Goal: Task Accomplishment & Management: Complete application form

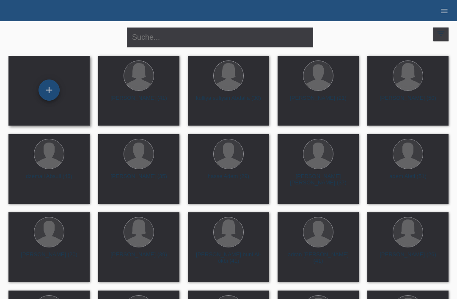
click at [49, 93] on div "+" at bounding box center [49, 90] width 20 height 14
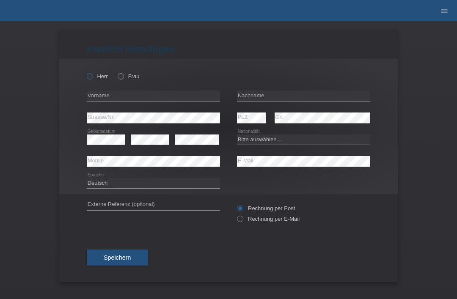
click at [85, 72] on icon at bounding box center [85, 72] width 0 height 0
click at [88, 79] on input "Herr" at bounding box center [90, 76] width 6 height 6
radio input "true"
click at [280, 99] on input "text" at bounding box center [303, 96] width 133 height 11
click at [277, 95] on input "text" at bounding box center [303, 96] width 133 height 11
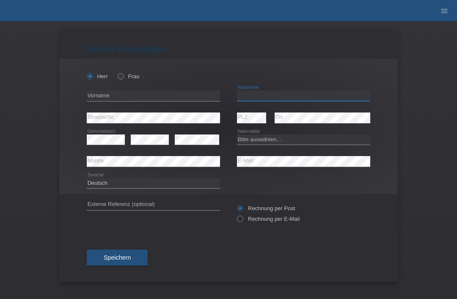
type input "Q"
type input "Woldetensae"
click at [167, 93] on input "text" at bounding box center [153, 96] width 133 height 11
type input "siem"
click at [281, 138] on select "Bitte auswählen... Schweiz Deutschland Liechtenstein Österreich ------------ Af…" at bounding box center [303, 140] width 133 height 10
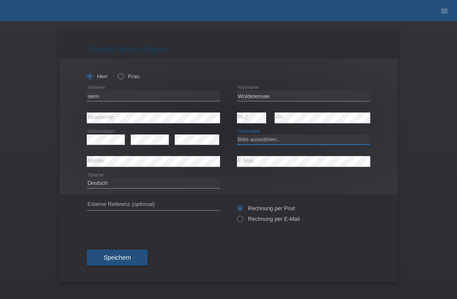
select select "ER"
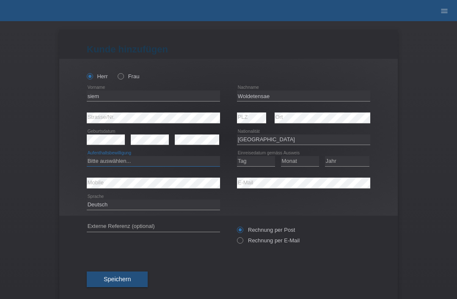
click at [145, 163] on select "Bitte auswählen... C B B - Flüchtlingsstatus Andere" at bounding box center [153, 161] width 133 height 10
select select "B"
click at [254, 158] on select "Tag 01 02 03 04 05 06 07 08 09 10 11" at bounding box center [256, 161] width 38 height 10
select select "05"
click at [306, 165] on select "Monat 01 02 03 04 05 06 07 08 09 10 11" at bounding box center [300, 161] width 38 height 10
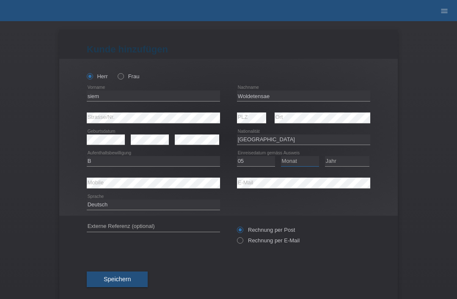
select select "09"
click at [350, 159] on select "Jahr 2025 2024 2023 2022 2021 2020 2019 2018 2017 2016 2015 2014 2013 2012 2011…" at bounding box center [347, 161] width 44 height 10
select select "2020"
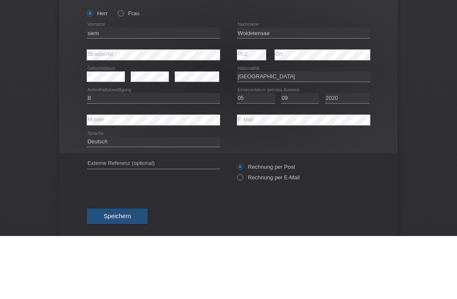
click at [428, 88] on div "Kund*in hinzufügen Kunde hinzufügen Kundin hinzufügen Herr Frau siem error Vorn…" at bounding box center [228, 160] width 457 height 278
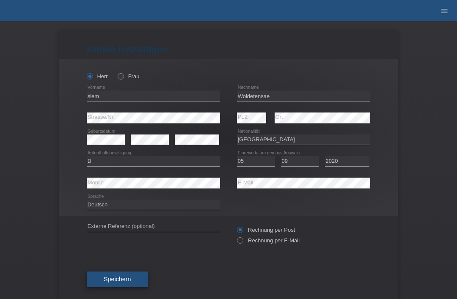
click at [123, 283] on span "Speichern" at bounding box center [117, 279] width 27 height 7
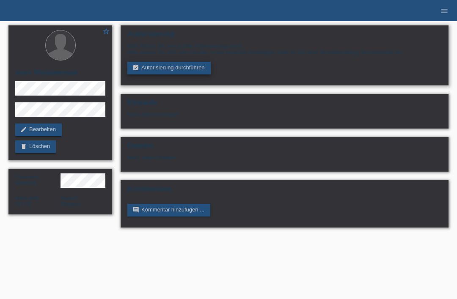
click at [165, 74] on link "assignment_turned_in Autorisierung durchführen" at bounding box center [168, 68] width 83 height 13
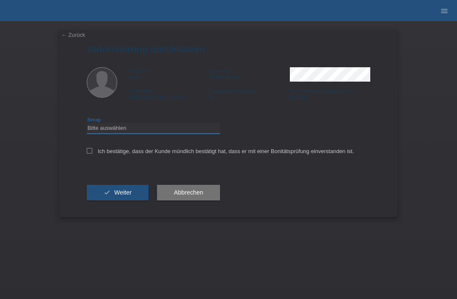
click at [138, 126] on select "Bitte auswählen CHF 1.00 - CHF 499.00 CHF 500.00 - CHF 1'999.00 CHF 2'000.00 - …" at bounding box center [153, 128] width 133 height 10
select select "3"
click at [88, 154] on icon at bounding box center [90, 151] width 6 height 6
click at [88, 154] on input "Ich bestätige, dass der Kunde mündlich bestätigt hat, dass er mit einer Bonität…" at bounding box center [90, 151] width 6 height 6
checkbox input "true"
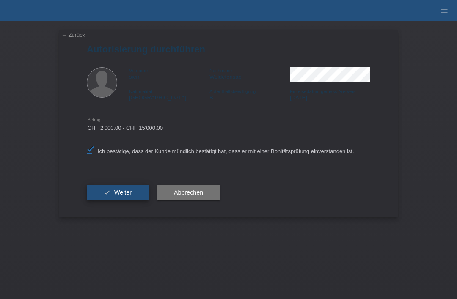
click at [103, 194] on button "check Weiter" at bounding box center [118, 193] width 62 height 16
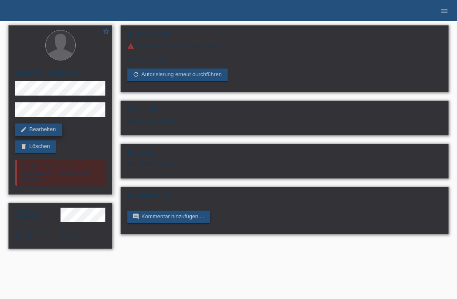
click at [29, 128] on link "edit Bearbeiten" at bounding box center [38, 130] width 47 height 13
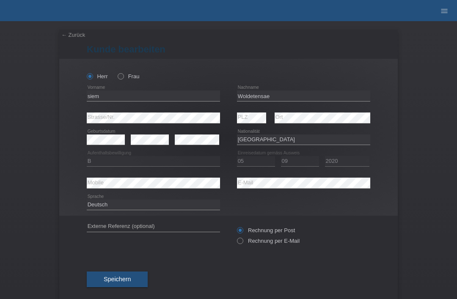
select select "ER"
select select "B"
select select "05"
select select "09"
select select "2020"
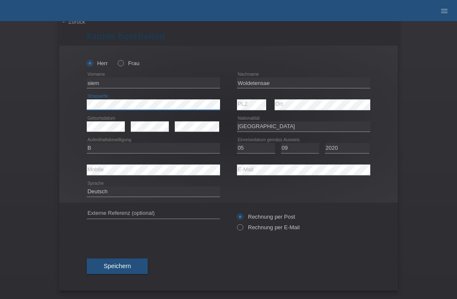
scroll to position [17, 0]
click at [119, 265] on span "Speichern" at bounding box center [117, 266] width 27 height 7
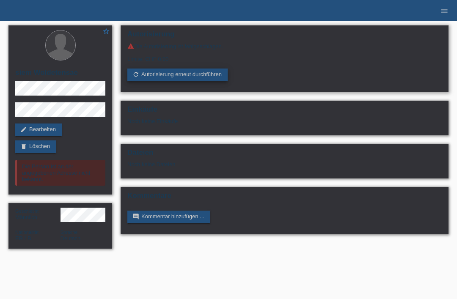
click at [159, 76] on link "refresh Autorisierung erneut durchführen" at bounding box center [177, 75] width 100 height 13
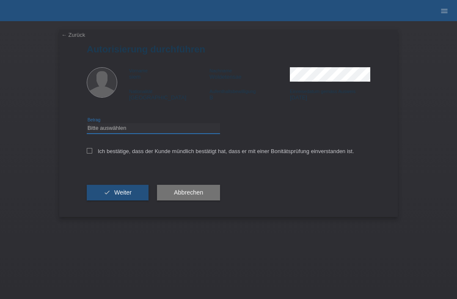
click at [102, 132] on select "Bitte auswählen CHF 1.00 - CHF 499.00 CHF 500.00 - CHF 1'999.00 CHF 2'000.00 - …" at bounding box center [153, 128] width 133 height 10
select select "3"
click at [82, 157] on div "← Zurück Autorisierung durchführen Vorname siem Nachname Woldetensae Nationalit…" at bounding box center [228, 123] width 339 height 187
click at [87, 154] on input "Ich bestätige, dass der Kunde mündlich bestätigt hat, dass er mit einer Bonität…" at bounding box center [90, 151] width 6 height 6
checkbox input "true"
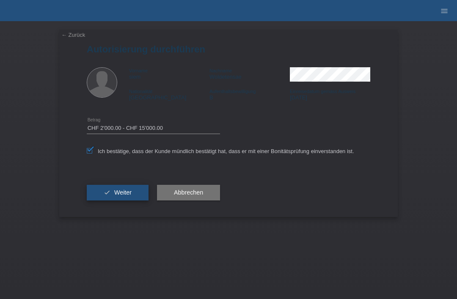
click at [94, 189] on button "check Weiter" at bounding box center [118, 193] width 62 height 16
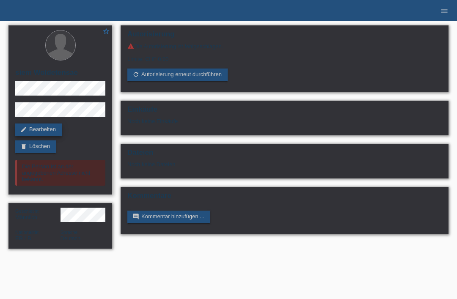
click at [36, 127] on link "edit Bearbeiten" at bounding box center [38, 130] width 47 height 13
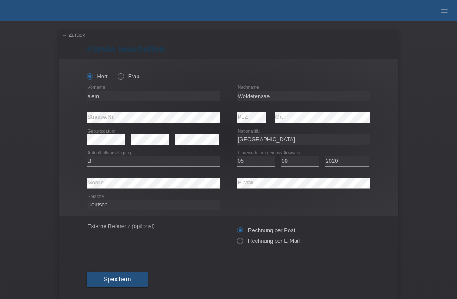
select select "ER"
select select "B"
select select "05"
select select "09"
select select "2020"
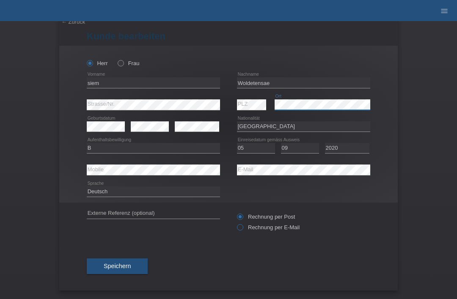
scroll to position [17, 0]
click at [244, 227] on label "Rechnung per E-Mail" at bounding box center [268, 227] width 63 height 6
click at [243, 227] on input "Rechnung per E-Mail" at bounding box center [240, 229] width 6 height 11
radio input "true"
click at [146, 268] on button "Speichern" at bounding box center [117, 267] width 61 height 16
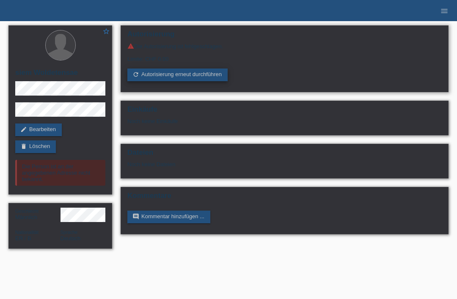
click at [190, 81] on link "refresh Autorisierung erneut durchführen" at bounding box center [177, 75] width 100 height 13
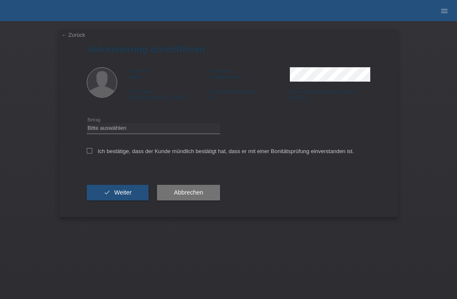
click at [149, 123] on div "Bitte auswählen CHF 1.00 - CHF 499.00 CHF 500.00 - CHF 1'999.00 CHF 2'000.00 - …" at bounding box center [153, 129] width 133 height 22
click at [165, 133] on select "Bitte auswählen CHF 1.00 - CHF 499.00 CHF 500.00 - CHF 1'999.00 CHF 2'000.00 - …" at bounding box center [153, 128] width 133 height 10
select select "3"
click at [88, 151] on icon at bounding box center [90, 151] width 6 height 6
click at [88, 151] on input "Ich bestätige, dass der Kunde mündlich bestätigt hat, dass er mit einer Bonität…" at bounding box center [90, 151] width 6 height 6
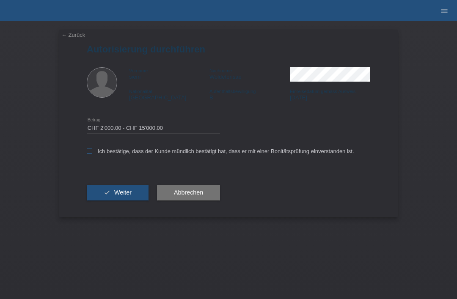
checkbox input "true"
click at [102, 198] on button "check Weiter" at bounding box center [118, 193] width 62 height 16
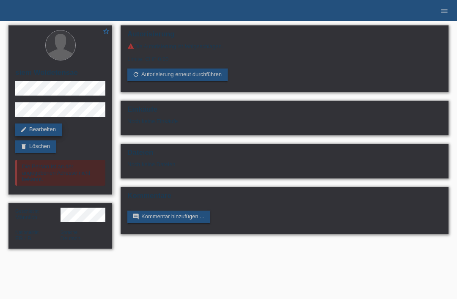
click at [34, 127] on link "edit Bearbeiten" at bounding box center [38, 130] width 47 height 13
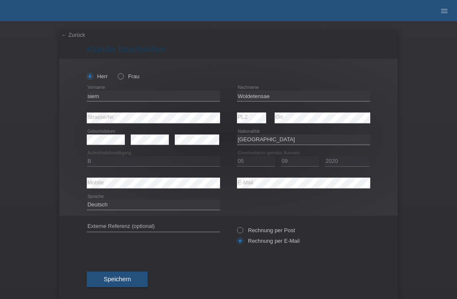
select select "ER"
select select "B"
select select "05"
select select "09"
select select "2020"
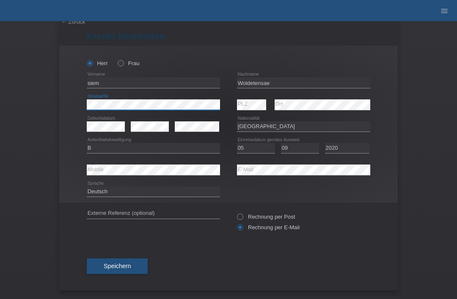
scroll to position [17, 0]
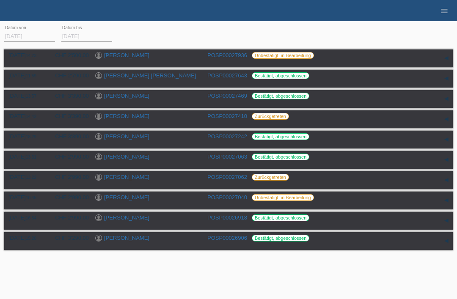
click at [455, 18] on ul "menu" at bounding box center [444, 11] width 25 height 22
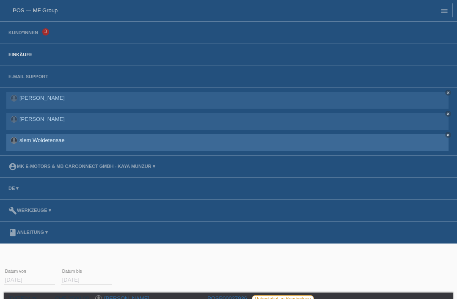
click at [55, 150] on div "siem Woldetensae close" at bounding box center [227, 142] width 442 height 17
click at [47, 142] on link "siem Woldetensae" at bounding box center [41, 140] width 45 height 6
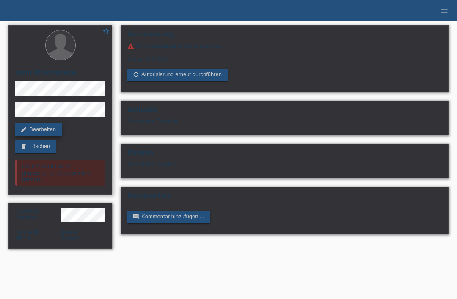
click at [41, 135] on link "edit Bearbeiten" at bounding box center [38, 130] width 47 height 13
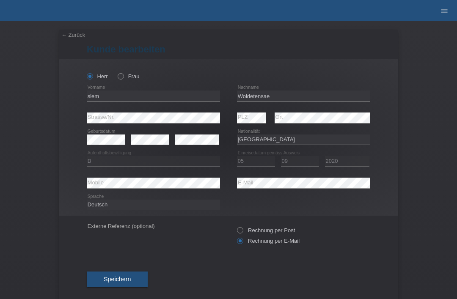
select select "ER"
select select "B"
select select "05"
select select "09"
select select "2020"
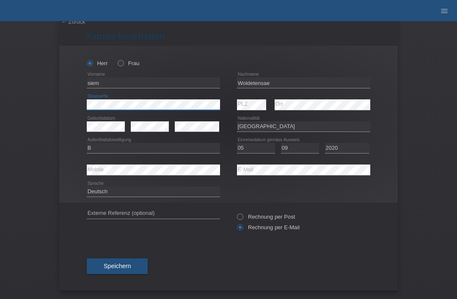
scroll to position [17, 0]
click at [126, 263] on span "Speichern" at bounding box center [117, 266] width 27 height 7
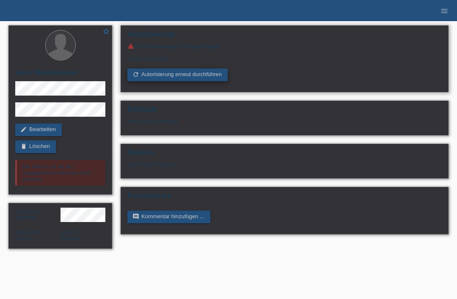
click at [203, 77] on link "refresh Autorisierung erneut durchführen" at bounding box center [177, 75] width 100 height 13
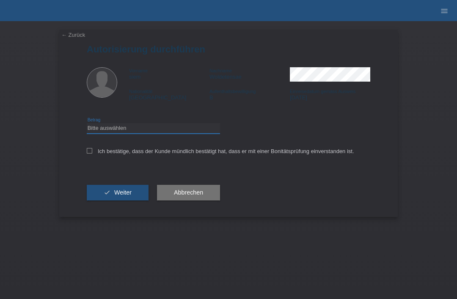
select select "3"
click at [88, 153] on icon at bounding box center [90, 151] width 6 height 6
click at [88, 153] on input "Ich bestätige, dass der Kunde mündlich bestätigt hat, dass er mit einer Bonität…" at bounding box center [90, 151] width 6 height 6
checkbox input "true"
click at [106, 194] on button "check Weiter" at bounding box center [118, 193] width 62 height 16
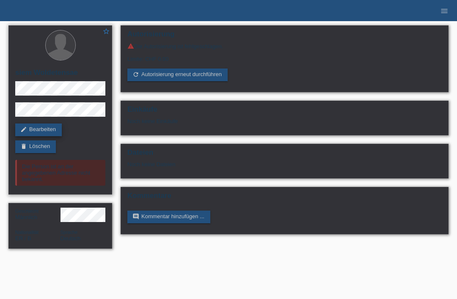
click at [33, 132] on link "edit Bearbeiten" at bounding box center [38, 130] width 47 height 13
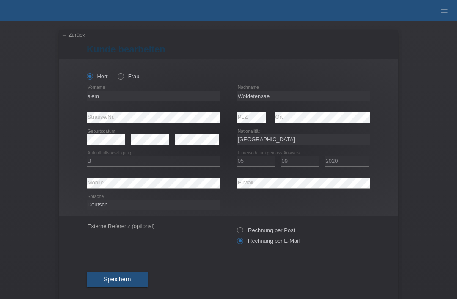
select select "ER"
select select "B"
select select "05"
select select "09"
select select "2020"
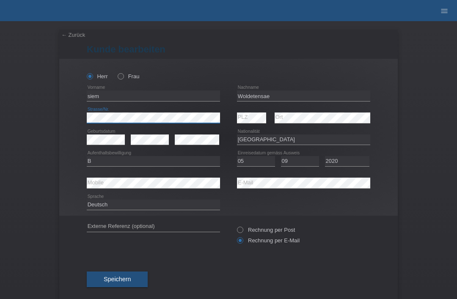
scroll to position [2, 0]
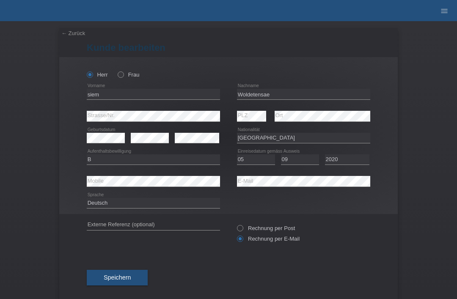
click at [67, 38] on div "← Zurück Kunde bearbeiten Herr Frau PLZ" at bounding box center [228, 165] width 339 height 274
click at [67, 37] on div "← Zurück Kunde bearbeiten Herr Frau PLZ" at bounding box center [228, 165] width 339 height 274
click at [70, 33] on link "← Zurück" at bounding box center [73, 33] width 24 height 6
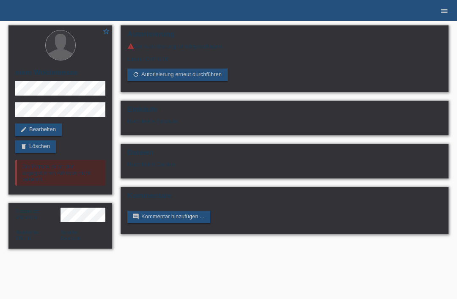
click at [444, 10] on icon "menu" at bounding box center [444, 11] width 8 height 8
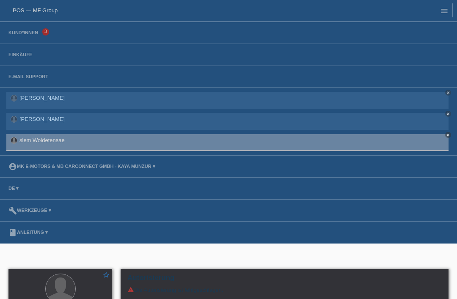
click at [36, 12] on link "POS — MF Group" at bounding box center [35, 10] width 45 height 6
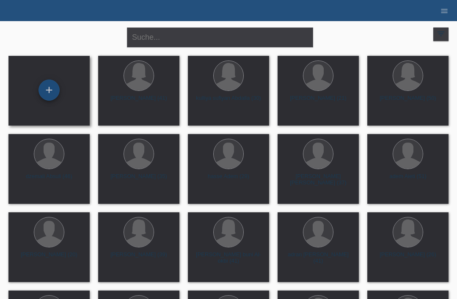
click at [52, 97] on div "+" at bounding box center [49, 90] width 21 height 21
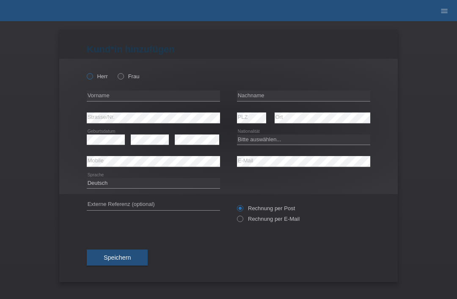
click at [85, 72] on icon at bounding box center [85, 72] width 0 height 0
click at [88, 75] on input "Herr" at bounding box center [90, 76] width 6 height 6
radio input "true"
click at [114, 96] on input "text" at bounding box center [153, 96] width 133 height 11
click at [255, 93] on input "text" at bounding box center [303, 96] width 133 height 11
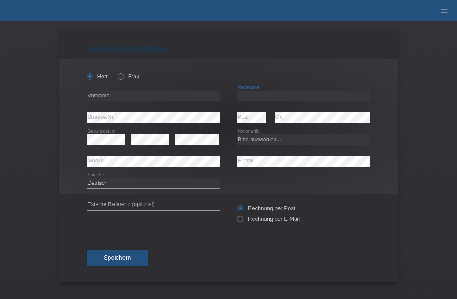
click at [324, 93] on input "text" at bounding box center [303, 96] width 133 height 11
type input "Woldetensan"
click at [122, 98] on input "text" at bounding box center [153, 96] width 133 height 11
type input "siem"
click at [153, 133] on div "error" at bounding box center [150, 140] width 38 height 22
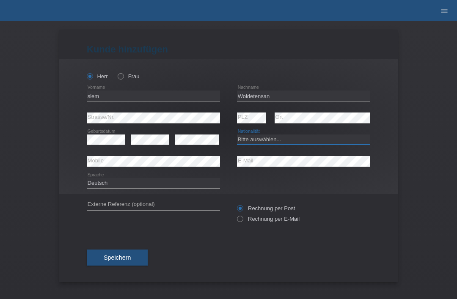
click at [289, 135] on select "Bitte auswählen... Schweiz Deutschland Liechtenstein Österreich ------------ Af…" at bounding box center [303, 140] width 133 height 10
select select "ER"
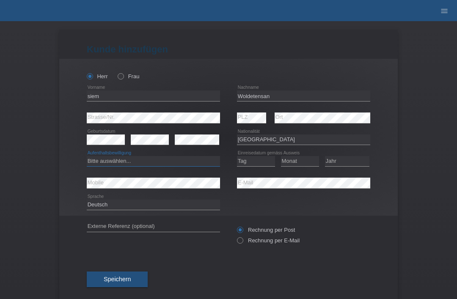
click at [124, 164] on select "Bitte auswählen... C B B - Flüchtlingsstatus Andere" at bounding box center [153, 161] width 133 height 10
select select "B"
click at [264, 161] on select "Tag 01 02 03 04 05 06 07 08 09 10 11" at bounding box center [256, 161] width 38 height 10
select select "05"
click at [306, 161] on select "Monat 01 02 03 04 05 06 07 08 09 10 11" at bounding box center [300, 161] width 38 height 10
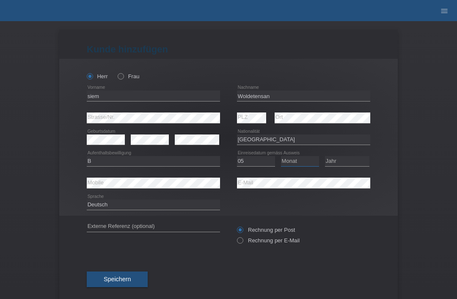
select select "09"
click at [351, 160] on select "Jahr 2025 2024 2023 2022 2021 2020 2019 2018 2017 2016 2015 2014 2013 2012 2011…" at bounding box center [347, 161] width 44 height 10
select select "2020"
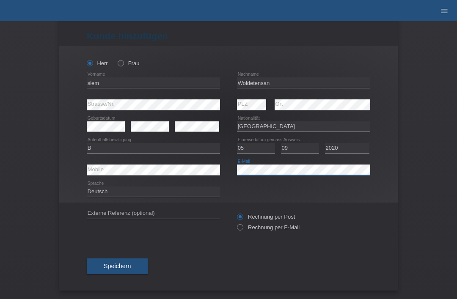
scroll to position [17, 0]
click at [133, 263] on button "Speichern" at bounding box center [117, 267] width 61 height 16
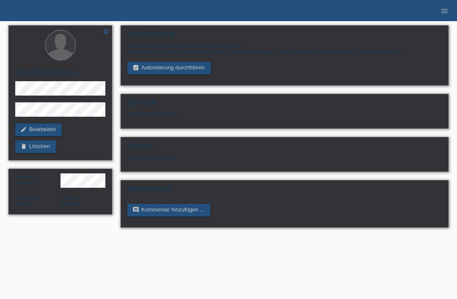
click at [168, 74] on link "assignment_turned_in Autorisierung durchführen" at bounding box center [168, 68] width 83 height 13
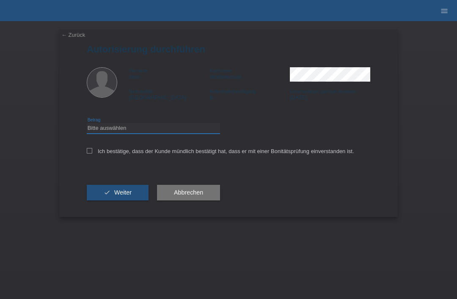
click at [168, 128] on select "Bitte auswählen CHF 1.00 - CHF 499.00 CHF 500.00 - CHF 1'999.00 CHF 2'000.00 - …" at bounding box center [153, 128] width 133 height 10
select select "3"
click at [84, 159] on div "← Zurück Autorisierung durchführen Vorname siem Nachname [PERSON_NAME] National…" at bounding box center [228, 123] width 339 height 187
click at [93, 152] on label "Ich bestätige, dass der Kunde mündlich bestätigt hat, dass er mit einer Bonität…" at bounding box center [220, 151] width 267 height 6
click at [92, 152] on input "Ich bestätige, dass der Kunde mündlich bestätigt hat, dass er mit einer Bonität…" at bounding box center [90, 151] width 6 height 6
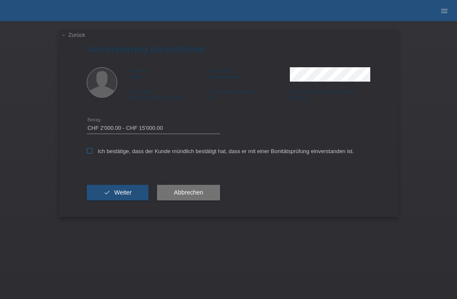
checkbox input "true"
click at [113, 193] on button "check Weiter" at bounding box center [118, 193] width 62 height 16
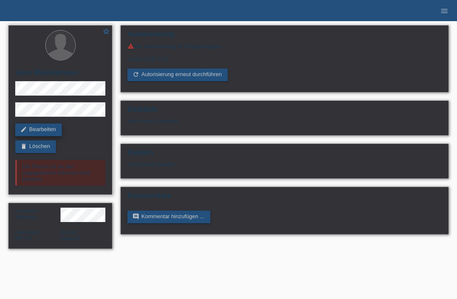
click at [43, 130] on link "edit Bearbeiten" at bounding box center [38, 130] width 47 height 13
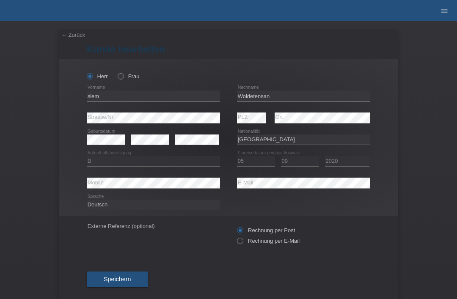
select select "ER"
select select "B"
select select "05"
select select "09"
select select "2020"
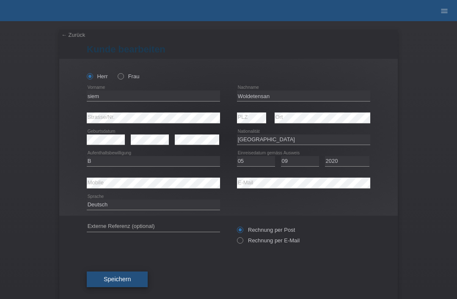
click at [113, 278] on button "Speichern" at bounding box center [117, 280] width 61 height 16
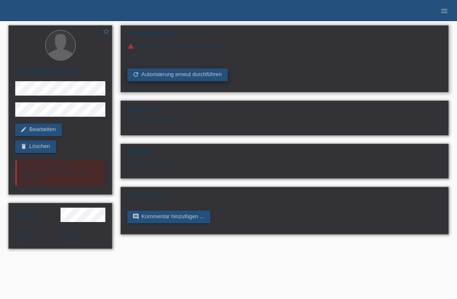
click at [179, 79] on link "refresh Autorisierung erneut durchführen" at bounding box center [177, 75] width 100 height 13
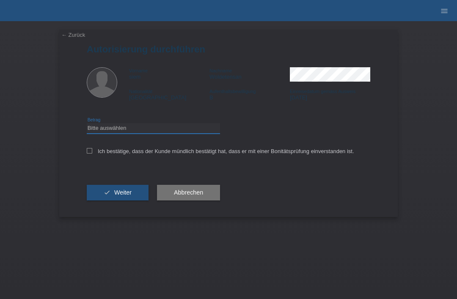
click at [126, 130] on select "Bitte auswählen CHF 1.00 - CHF 499.00 CHF 500.00 - CHF 1'999.00 CHF 2'000.00 - …" at bounding box center [153, 128] width 133 height 10
select select "3"
click at [85, 159] on div "← Zurück Autorisierung durchführen Vorname siem Nachname [PERSON_NAME] National…" at bounding box center [228, 123] width 339 height 187
click at [93, 152] on label "Ich bestätige, dass der Kunde mündlich bestätigt hat, dass er mit einer Bonität…" at bounding box center [220, 151] width 267 height 6
click at [92, 152] on input "Ich bestätige, dass der Kunde mündlich bestätigt hat, dass er mit einer Bonität…" at bounding box center [90, 151] width 6 height 6
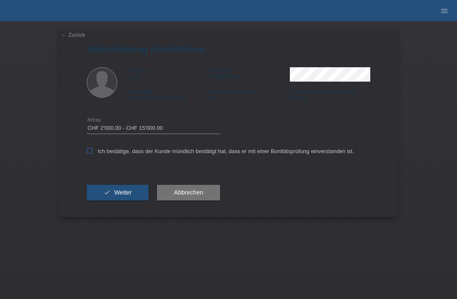
checkbox input "true"
click at [107, 196] on icon "check" at bounding box center [107, 192] width 7 height 7
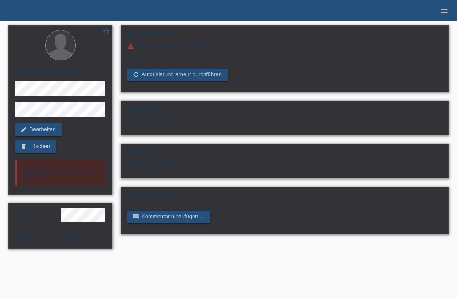
click at [441, 8] on icon "menu" at bounding box center [444, 11] width 8 height 8
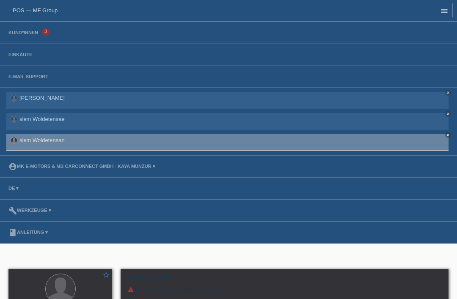
click at [441, 11] on icon "menu" at bounding box center [444, 11] width 8 height 8
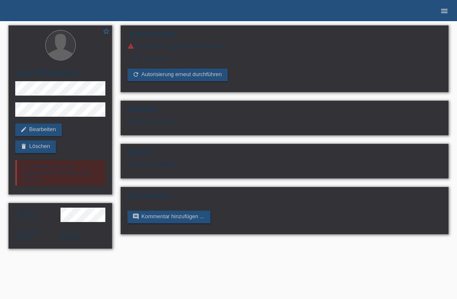
click at [444, 14] on icon "menu" at bounding box center [444, 11] width 8 height 8
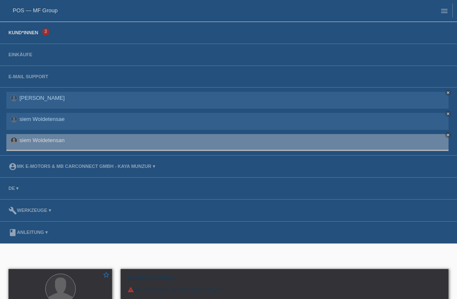
click at [22, 34] on link "Kund*innen" at bounding box center [23, 32] width 38 height 5
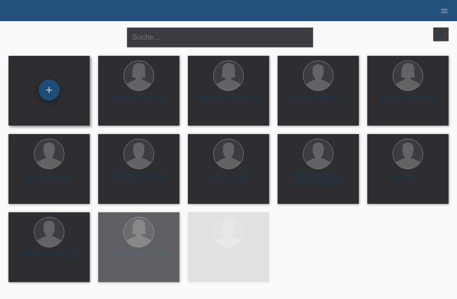
click at [47, 91] on div "+" at bounding box center [49, 90] width 20 height 14
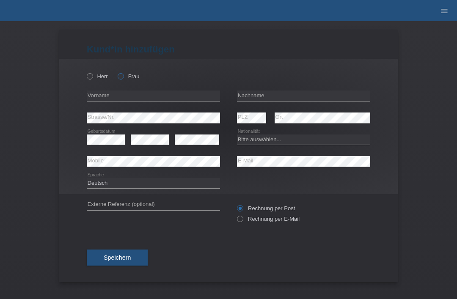
click at [125, 74] on label "Frau" at bounding box center [129, 76] width 22 height 6
click at [123, 74] on input "Frau" at bounding box center [121, 76] width 6 height 6
radio input "true"
click at [270, 96] on input "text" at bounding box center [303, 96] width 133 height 11
type input "Tekie"
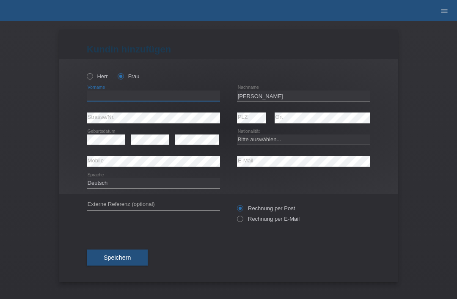
click at [196, 97] on input "text" at bounding box center [153, 96] width 133 height 11
type input "okubit"
click at [282, 137] on select "Bitte auswählen... Schweiz Deutschland Liechtenstein Österreich ------------ Af…" at bounding box center [303, 140] width 133 height 10
select select "ER"
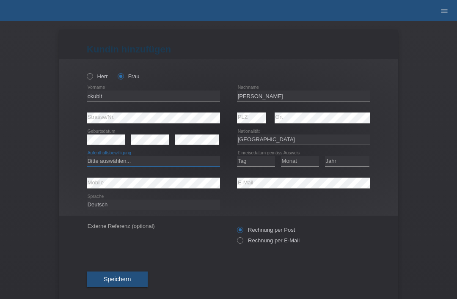
click at [159, 163] on select "Bitte auswählen... C B B - Flüchtlingsstatus Andere" at bounding box center [153, 161] width 133 height 10
select select "B"
click at [267, 164] on select "Tag 01 02 03 04 05 06 07 08 09 10 11" at bounding box center [256, 161] width 38 height 10
select select "05"
click at [306, 161] on select "Monat 01 02 03 04 05 06 07 08 09 10 11" at bounding box center [300, 161] width 38 height 10
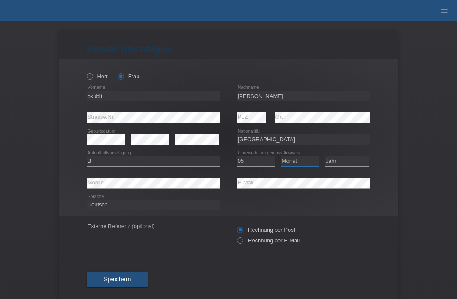
select select "09"
click at [344, 161] on select "Jahr 2025 2024 2023 2022 2021 2020 2019 2018 2017 2016 2015 2014 2013 2012 2011…" at bounding box center [347, 161] width 44 height 10
select select "2020"
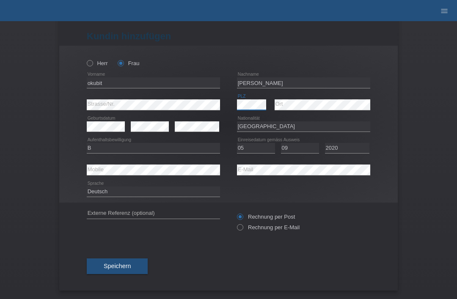
scroll to position [17, 0]
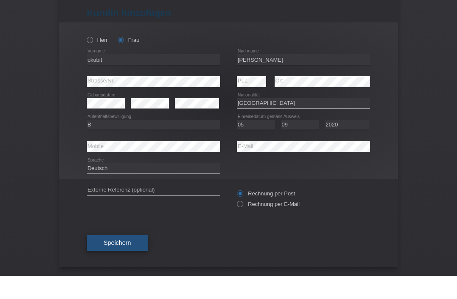
click at [118, 263] on span "Speichern" at bounding box center [117, 266] width 27 height 7
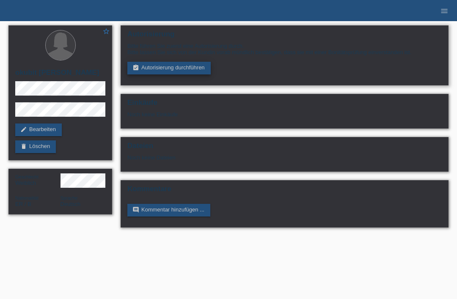
click at [173, 65] on link "assignment_turned_in Autorisierung durchführen" at bounding box center [168, 68] width 83 height 13
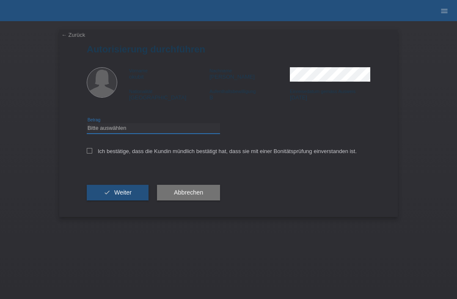
click at [154, 133] on select "Bitte auswählen CHF 1.00 - CHF 499.00 CHF 500.00 - CHF 1'999.00 CHF 2'000.00 - …" at bounding box center [153, 128] width 133 height 10
select select "3"
click at [91, 154] on icon at bounding box center [90, 151] width 6 height 6
click at [91, 154] on input "Ich bestätige, dass die Kundin mündlich bestätigt hat, dass sie mit einer Bonit…" at bounding box center [90, 151] width 6 height 6
checkbox input "true"
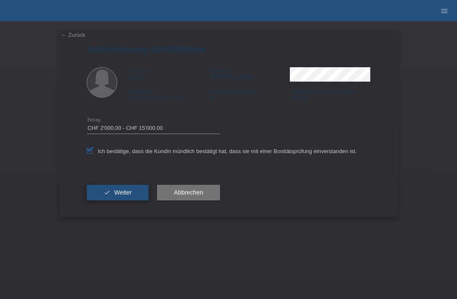
click at [110, 196] on icon "check" at bounding box center [107, 192] width 7 height 7
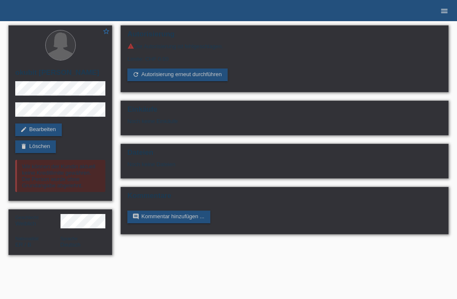
click at [444, 12] on icon "menu" at bounding box center [444, 11] width 8 height 8
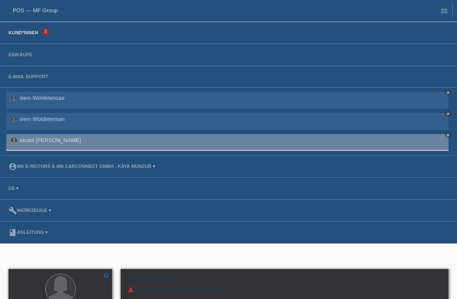
click at [23, 35] on link "Kund*innen" at bounding box center [23, 32] width 38 height 5
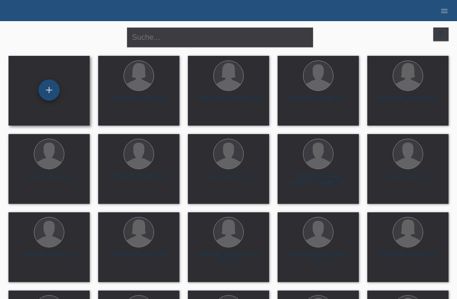
click at [49, 97] on div "+" at bounding box center [49, 90] width 20 height 14
